Goal: Task Accomplishment & Management: Complete application form

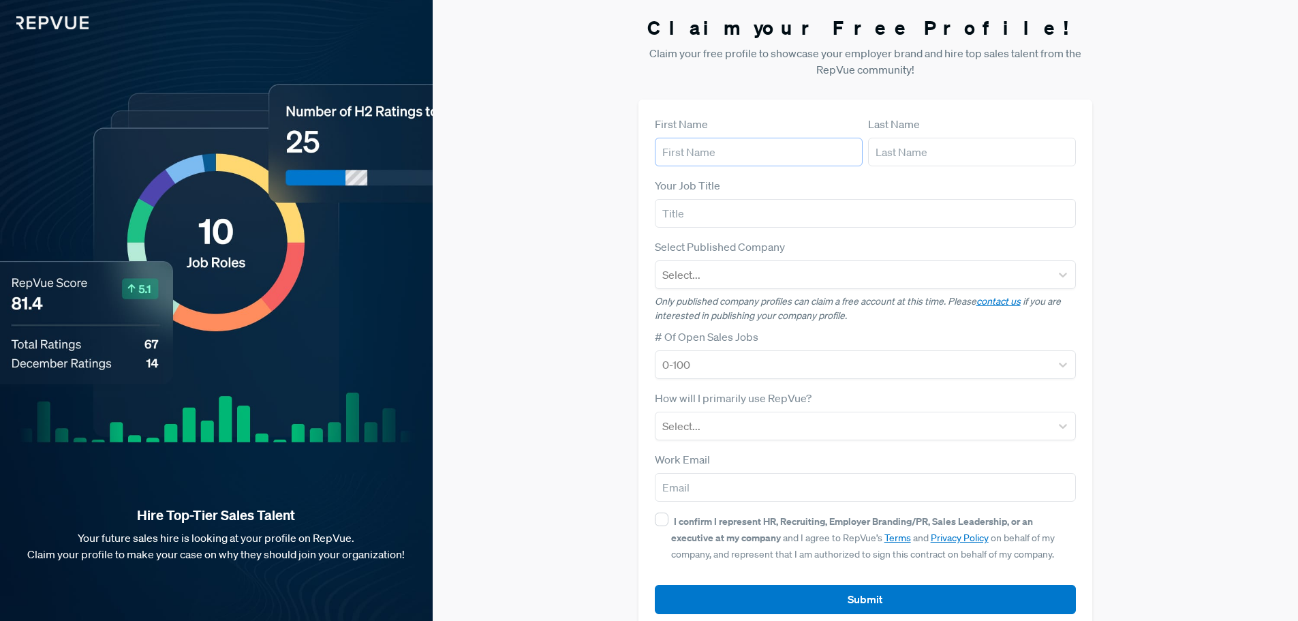
click at [730, 152] on input "text" at bounding box center [759, 152] width 208 height 29
type input "Alyssa"
drag, startPoint x: 859, startPoint y: 155, endPoint x: 876, endPoint y: 153, distance: 17.1
click at [860, 155] on input "Alyssa" at bounding box center [759, 152] width 208 height 29
click at [879, 153] on input "text" at bounding box center [972, 152] width 208 height 29
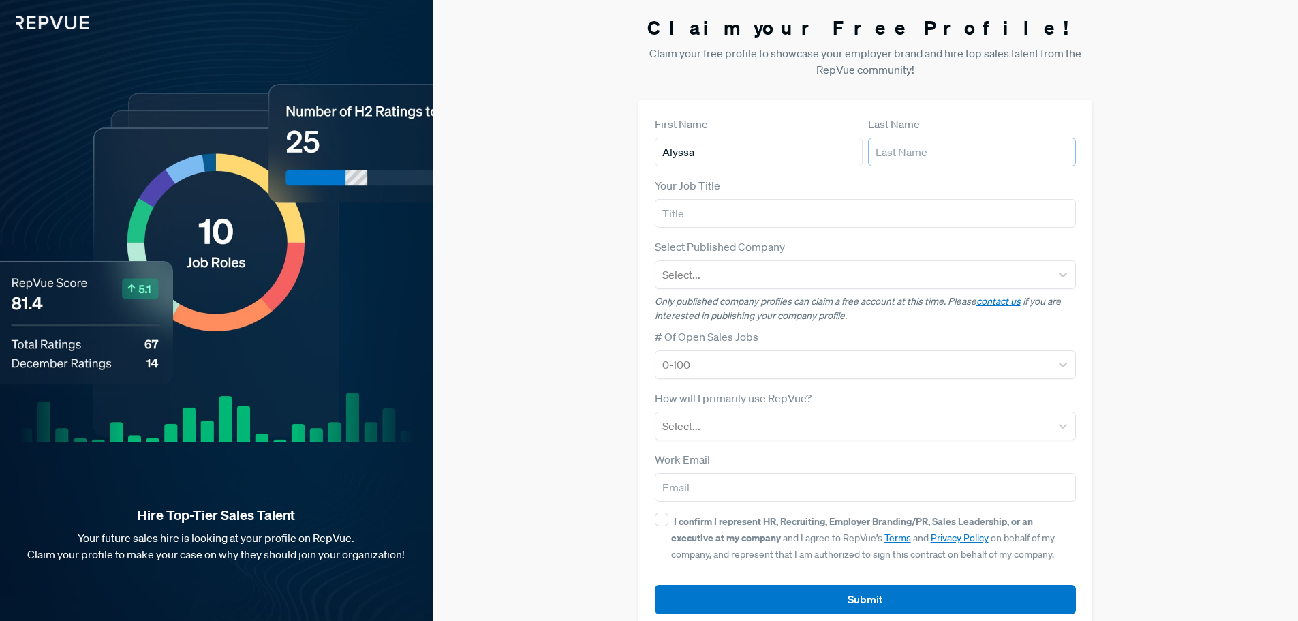
type input "[PERSON_NAME]"
click at [926, 213] on input "text" at bounding box center [866, 213] width 422 height 29
type input "Sales R"
click at [765, 446] on form "First Name [PERSON_NAME] Last Name [PERSON_NAME] Your Job Title Sales R Select …" at bounding box center [866, 365] width 422 height 498
click at [765, 426] on div at bounding box center [853, 425] width 382 height 19
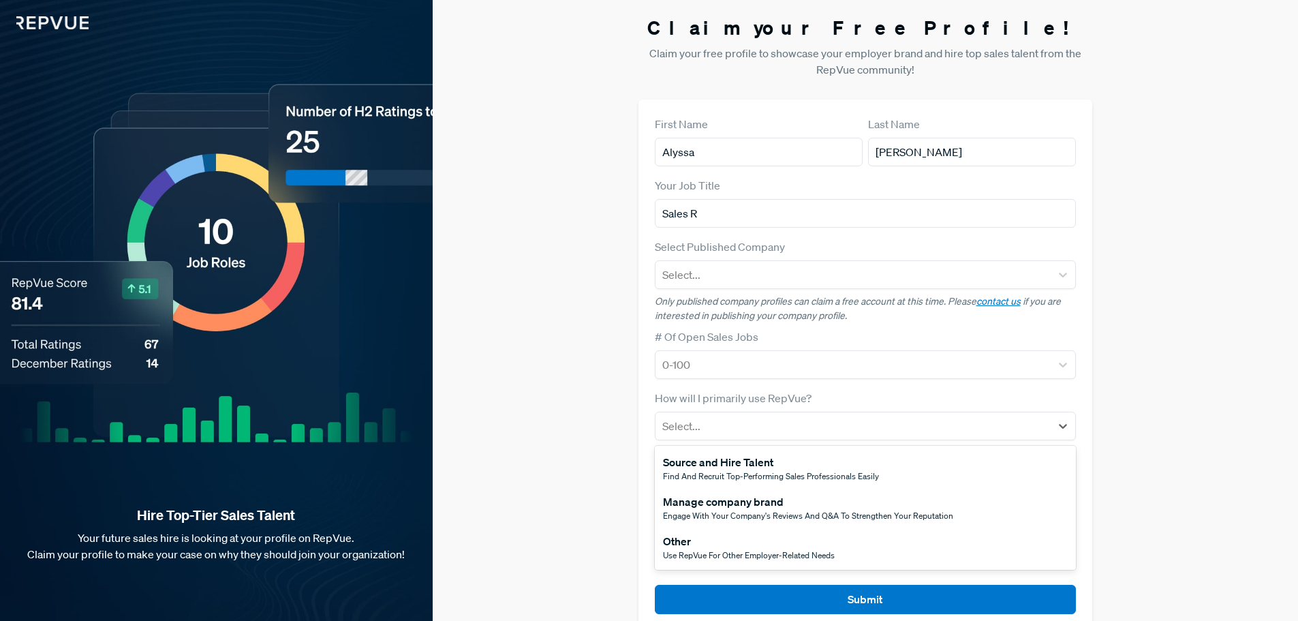
click at [770, 454] on div "Source and Hire Talent" at bounding box center [771, 462] width 216 height 16
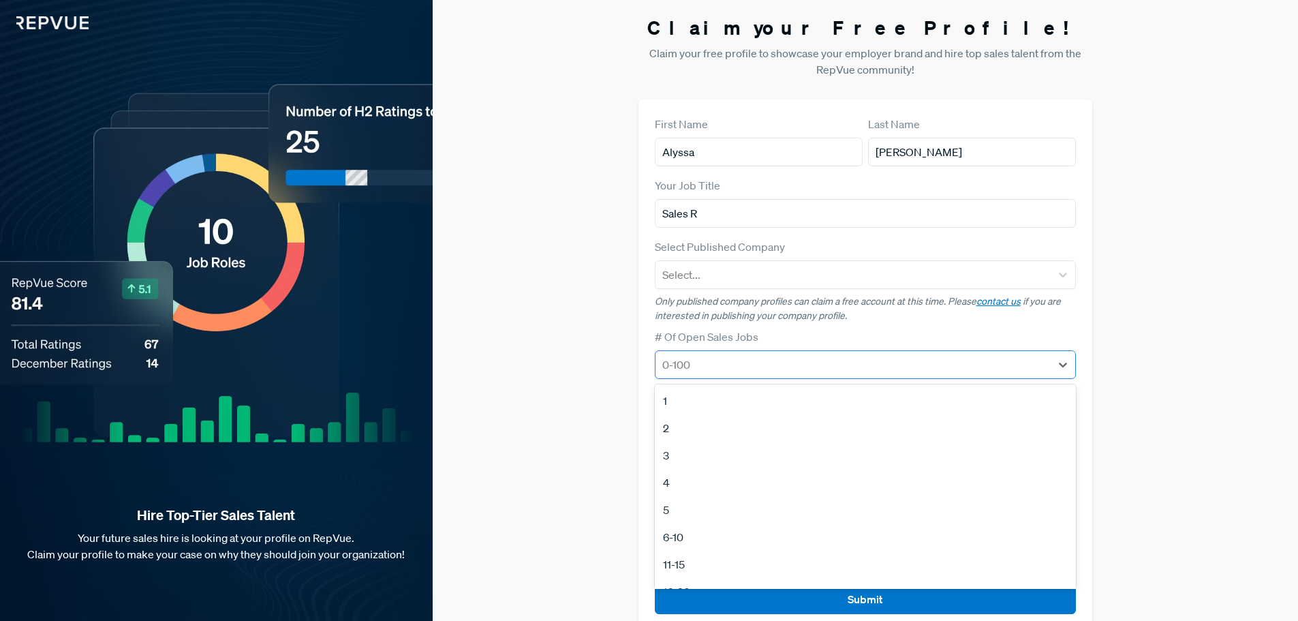
click at [766, 363] on div at bounding box center [853, 364] width 382 height 19
click at [665, 512] on div "5" at bounding box center [866, 509] width 422 height 27
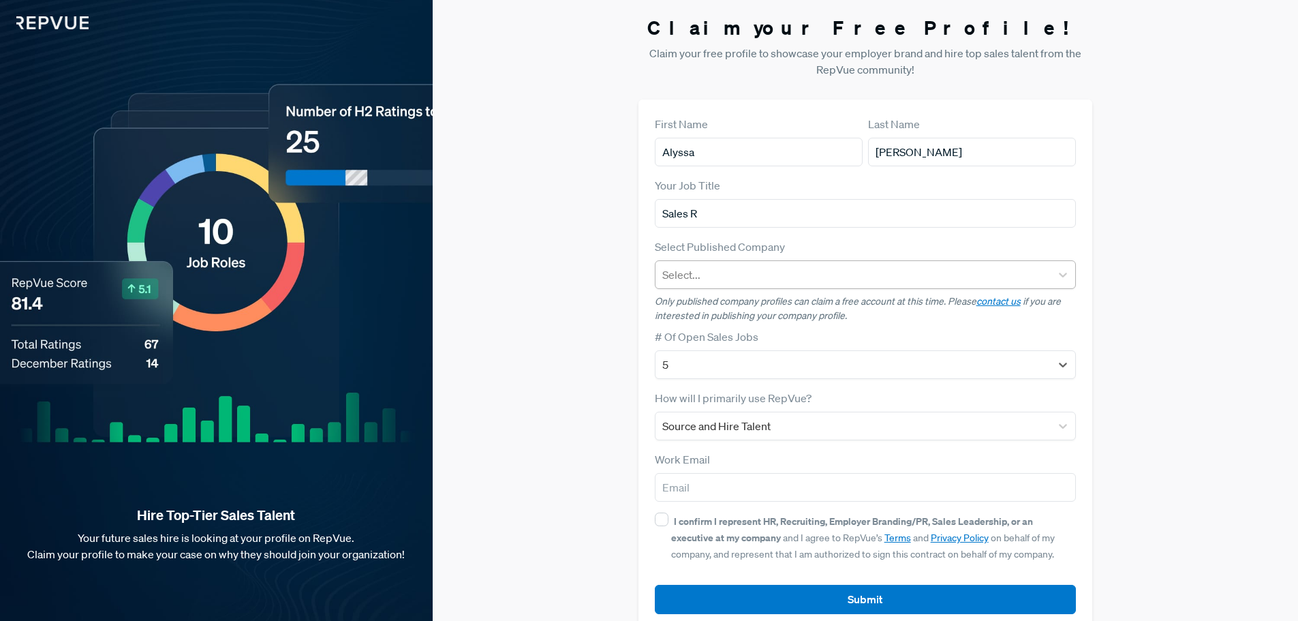
click at [728, 286] on div "Select..." at bounding box center [853, 274] width 396 height 25
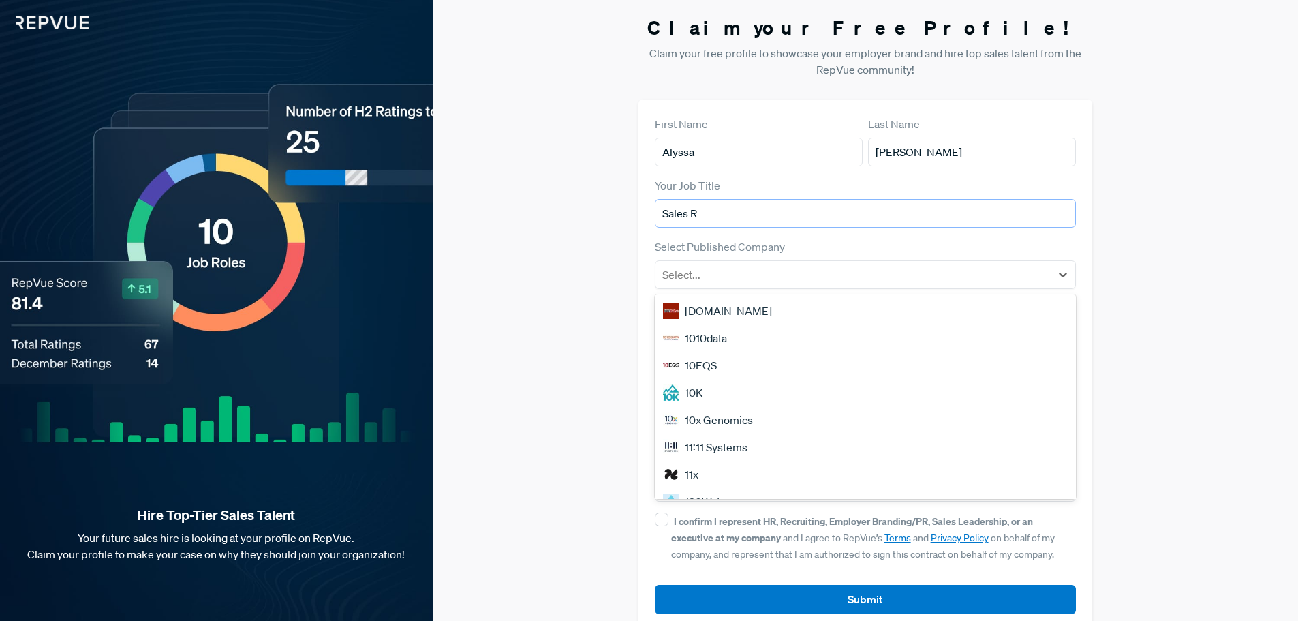
click at [703, 213] on input "Sales R" at bounding box center [866, 213] width 422 height 29
click at [721, 272] on div at bounding box center [853, 274] width 382 height 19
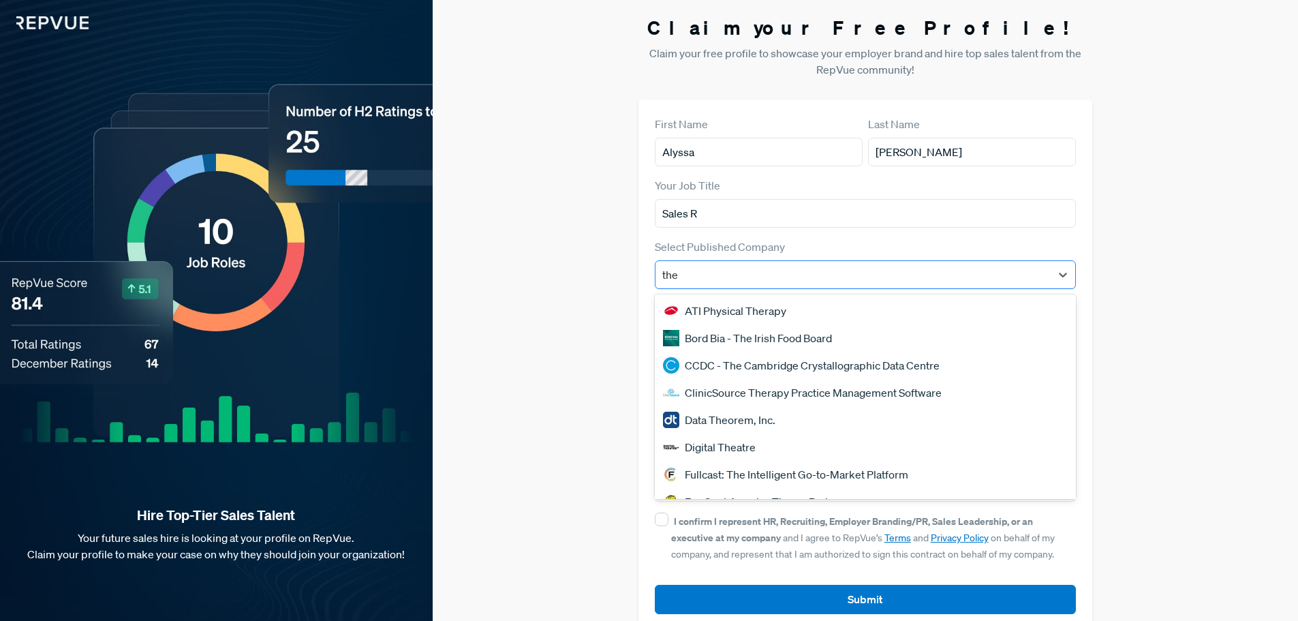
type input "the f"
